Goal: Information Seeking & Learning: Check status

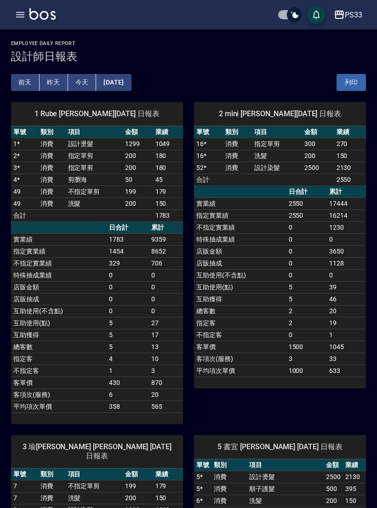
click at [86, 81] on button "今天" at bounding box center [82, 82] width 28 height 17
click at [20, 11] on icon "button" at bounding box center [20, 14] width 11 height 11
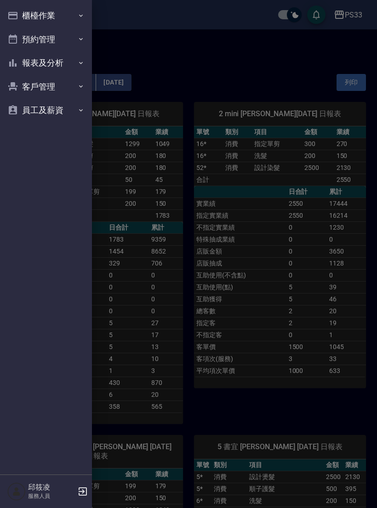
click at [61, 20] on button "櫃檯作業" at bounding box center [46, 16] width 85 height 24
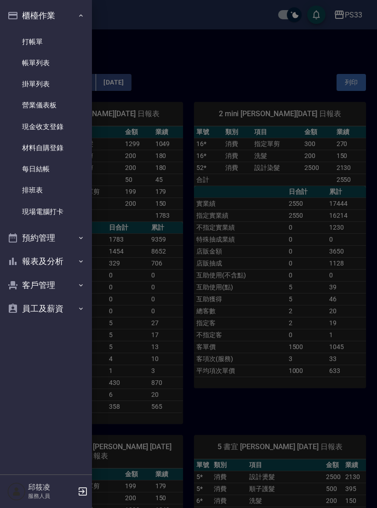
click at [56, 214] on link "現場電腦打卡" at bounding box center [46, 211] width 85 height 21
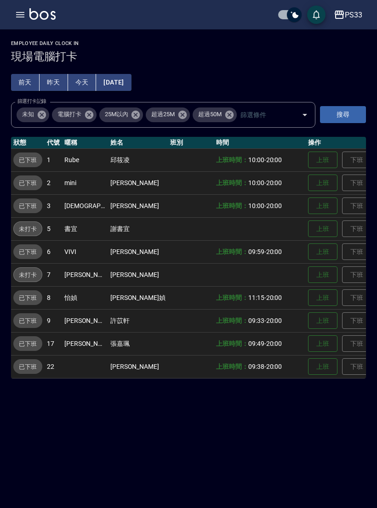
click at [20, 12] on icon "button" at bounding box center [20, 15] width 8 height 6
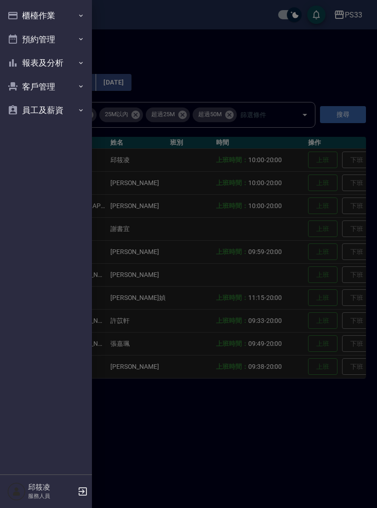
click at [63, 17] on button "櫃檯作業" at bounding box center [46, 16] width 85 height 24
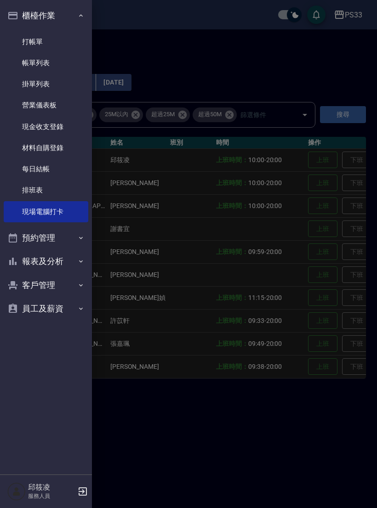
click at [59, 47] on link "打帳單" at bounding box center [46, 41] width 85 height 21
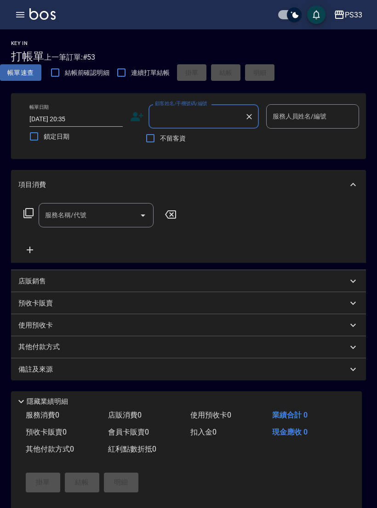
click at [22, 18] on icon "button" at bounding box center [20, 14] width 11 height 11
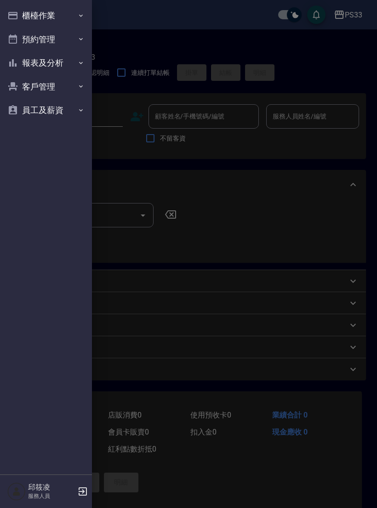
click at [57, 20] on button "櫃檯作業" at bounding box center [46, 16] width 85 height 24
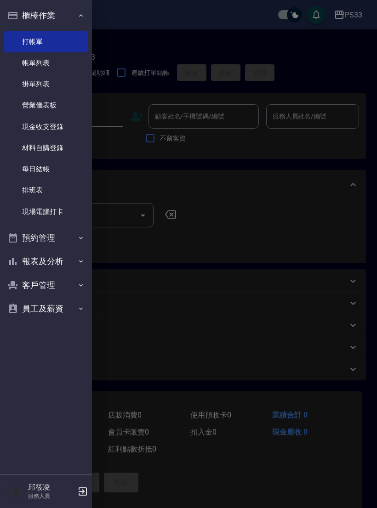
click at [60, 64] on link "帳單列表" at bounding box center [46, 62] width 85 height 21
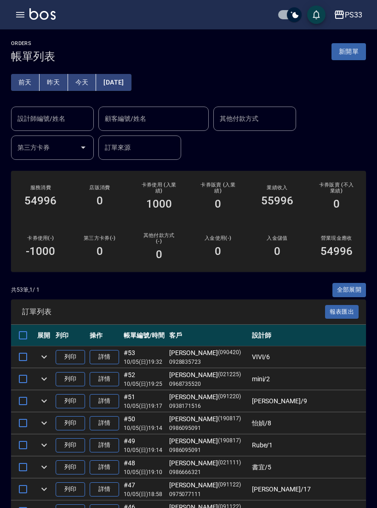
click at [65, 123] on input "設計師編號/姓名" at bounding box center [52, 119] width 74 height 16
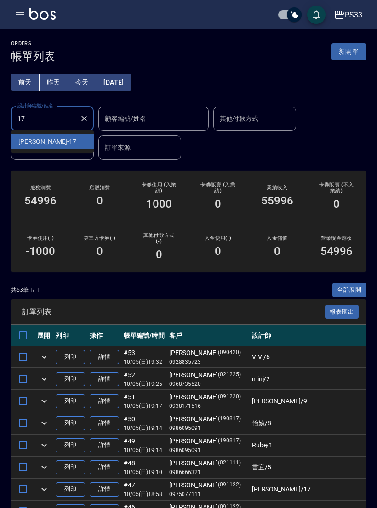
click at [71, 143] on div "嘉珮 -17" at bounding box center [52, 141] width 83 height 15
type input "嘉珮-17"
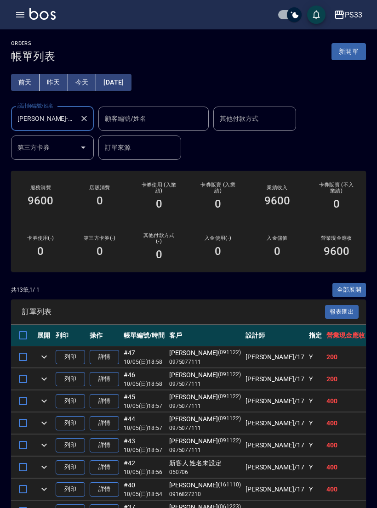
click at [17, 11] on icon "button" at bounding box center [20, 14] width 11 height 11
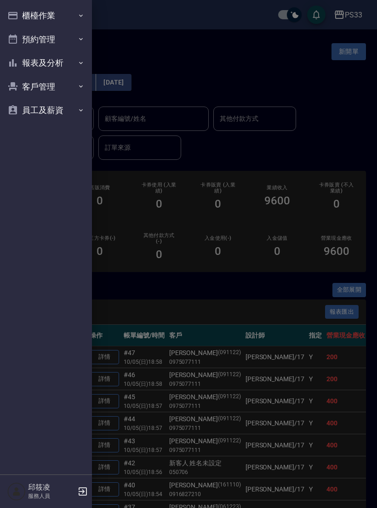
click at [66, 66] on button "報表及分析" at bounding box center [46, 63] width 85 height 24
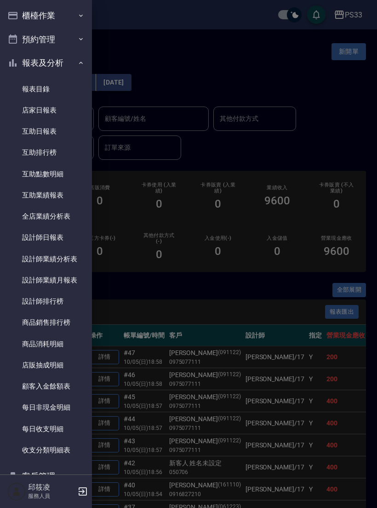
click at [69, 235] on link "設計師日報表" at bounding box center [46, 237] width 85 height 21
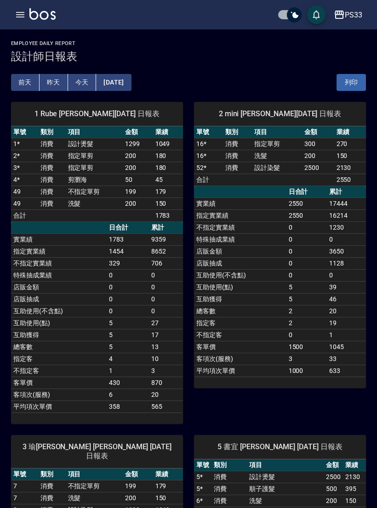
click at [125, 77] on button "[DATE]" at bounding box center [113, 82] width 35 height 17
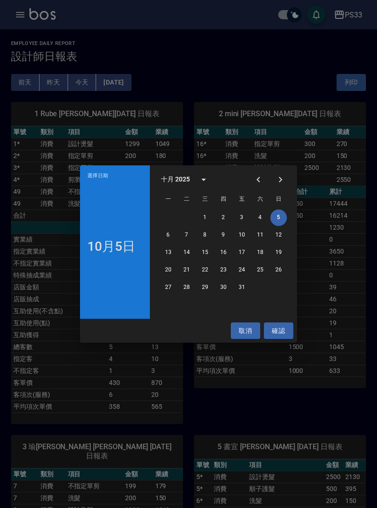
click at [251, 179] on button "Previous month" at bounding box center [258, 180] width 22 height 22
click at [240, 220] on button "5" at bounding box center [241, 218] width 17 height 17
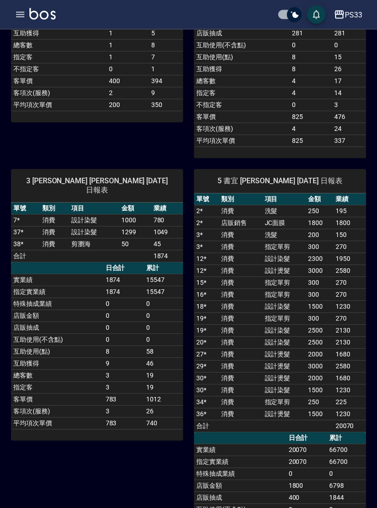
scroll to position [197, 0]
